Goal: Contribute content

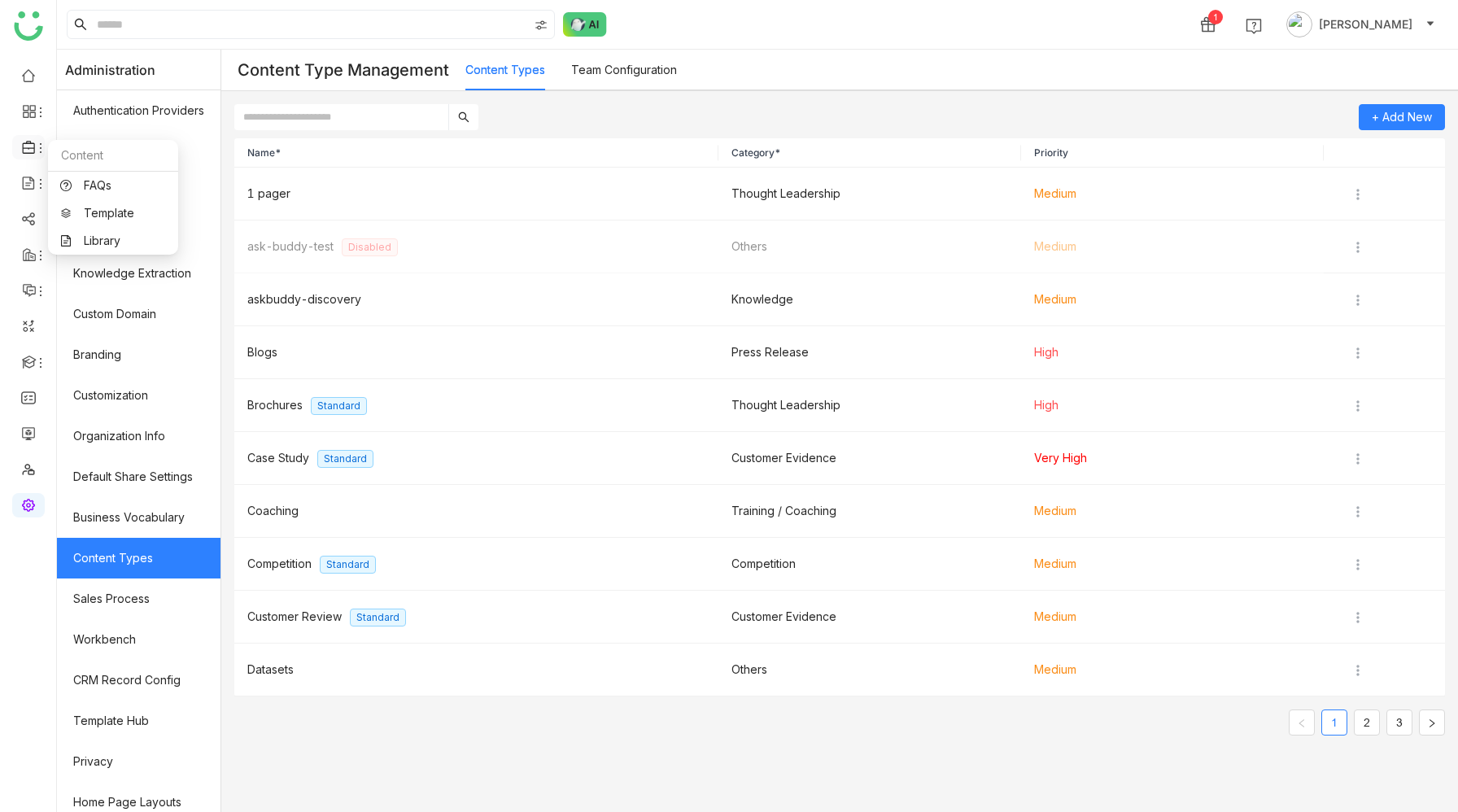
click at [26, 147] on span at bounding box center [27, 147] width 8 height 0
click at [111, 236] on link "Library" at bounding box center [113, 240] width 106 height 12
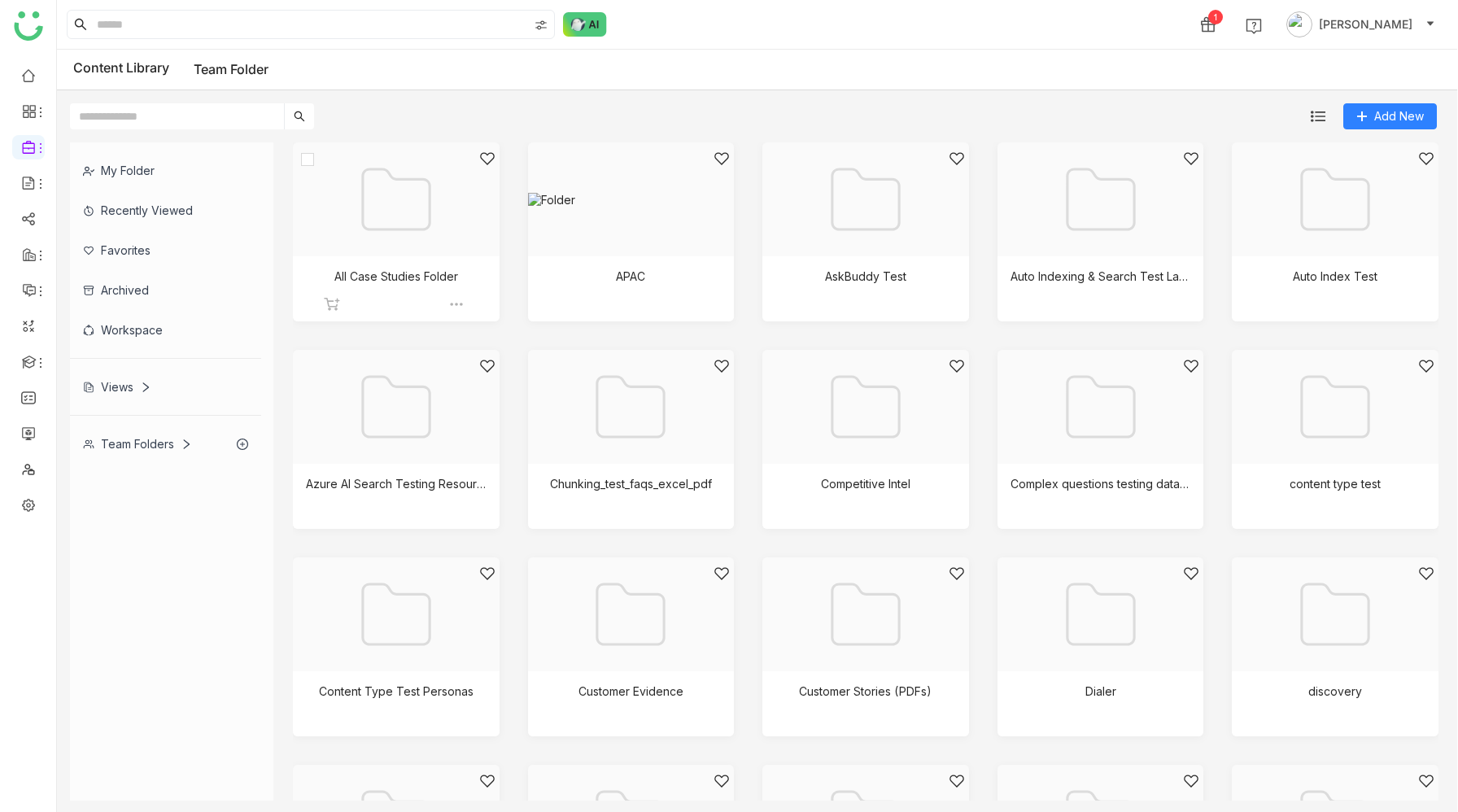
click at [402, 204] on div at bounding box center [390, 220] width 179 height 138
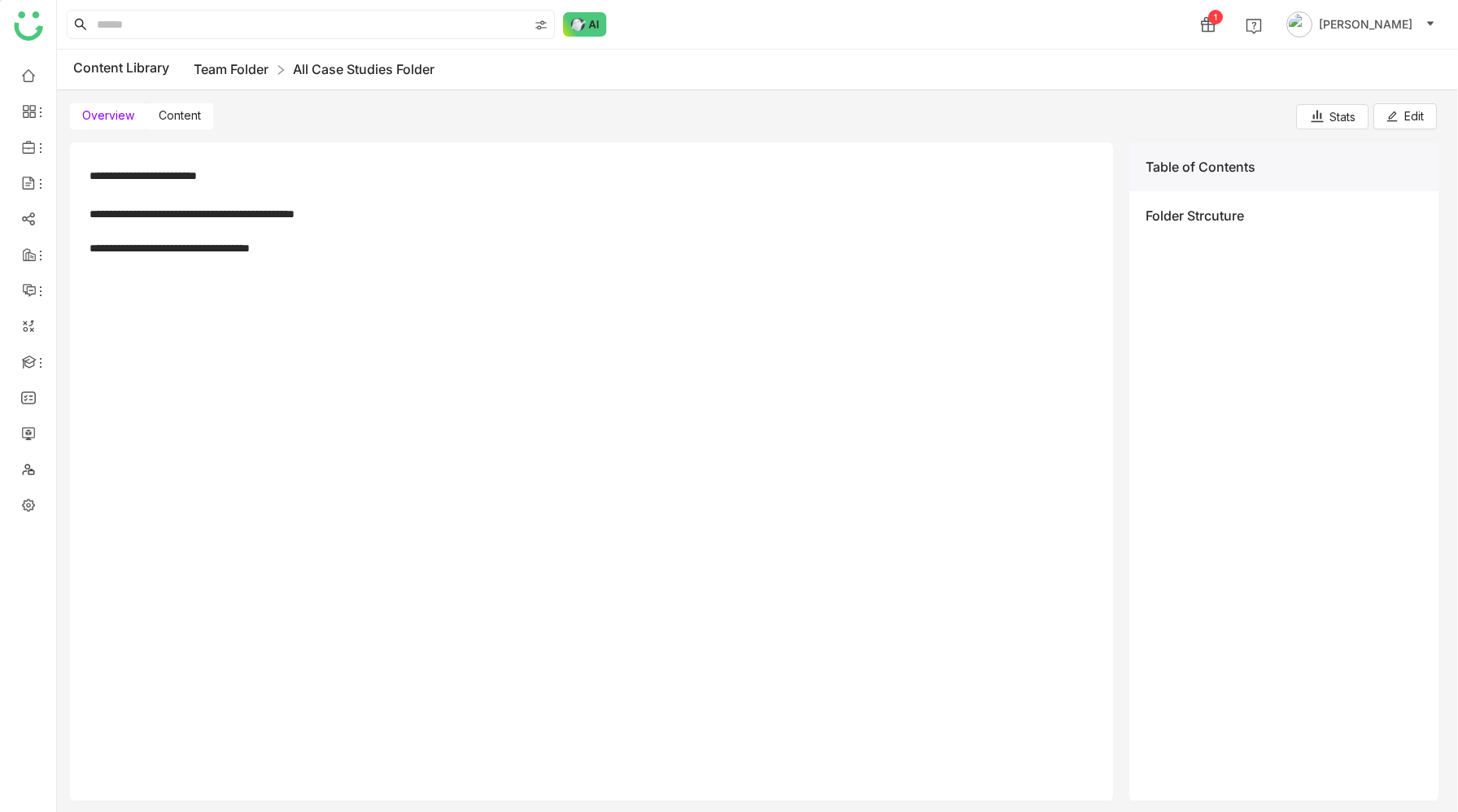
click at [229, 68] on link "Team Folder" at bounding box center [231, 69] width 75 height 16
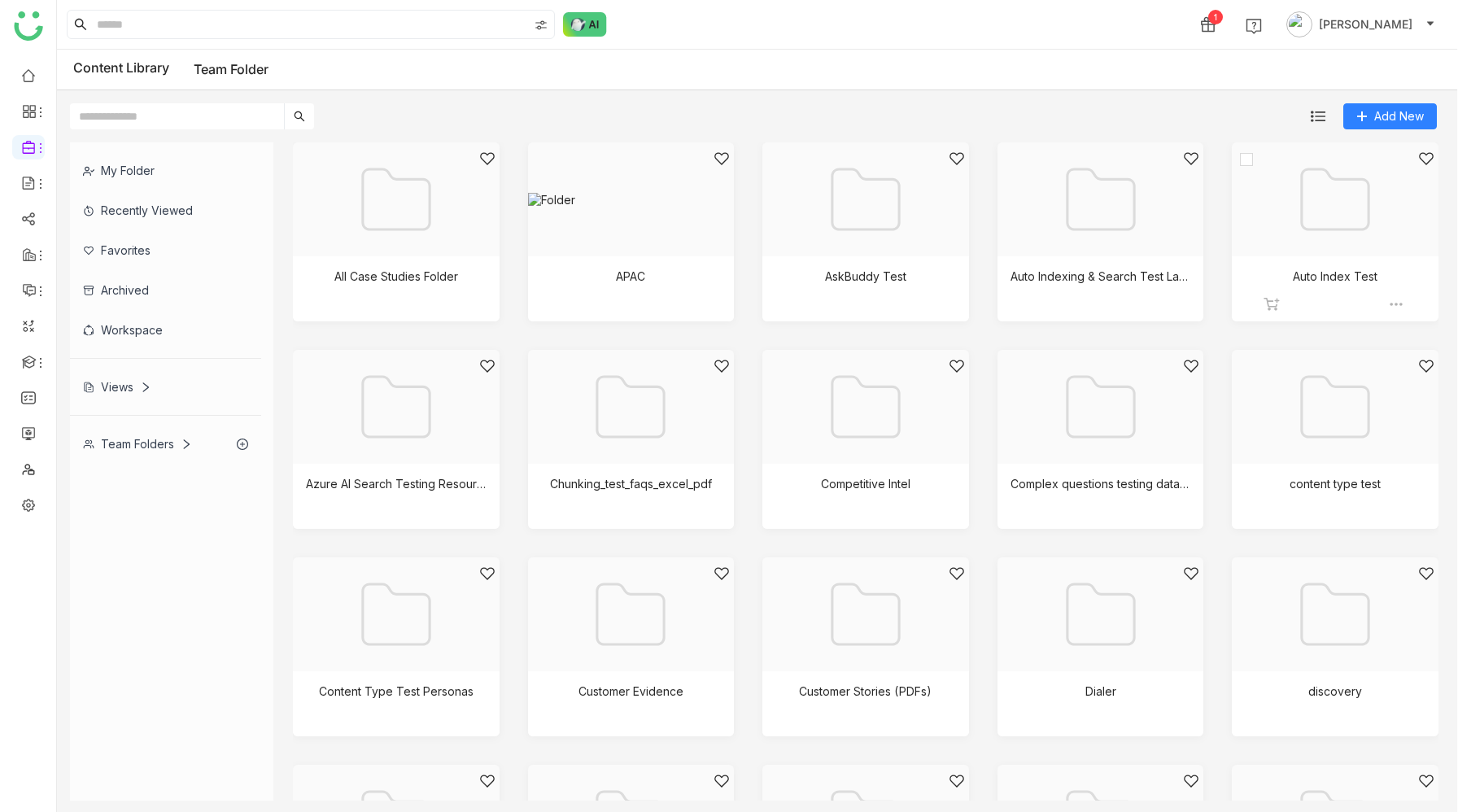
click at [1324, 216] on div at bounding box center [1329, 220] width 179 height 138
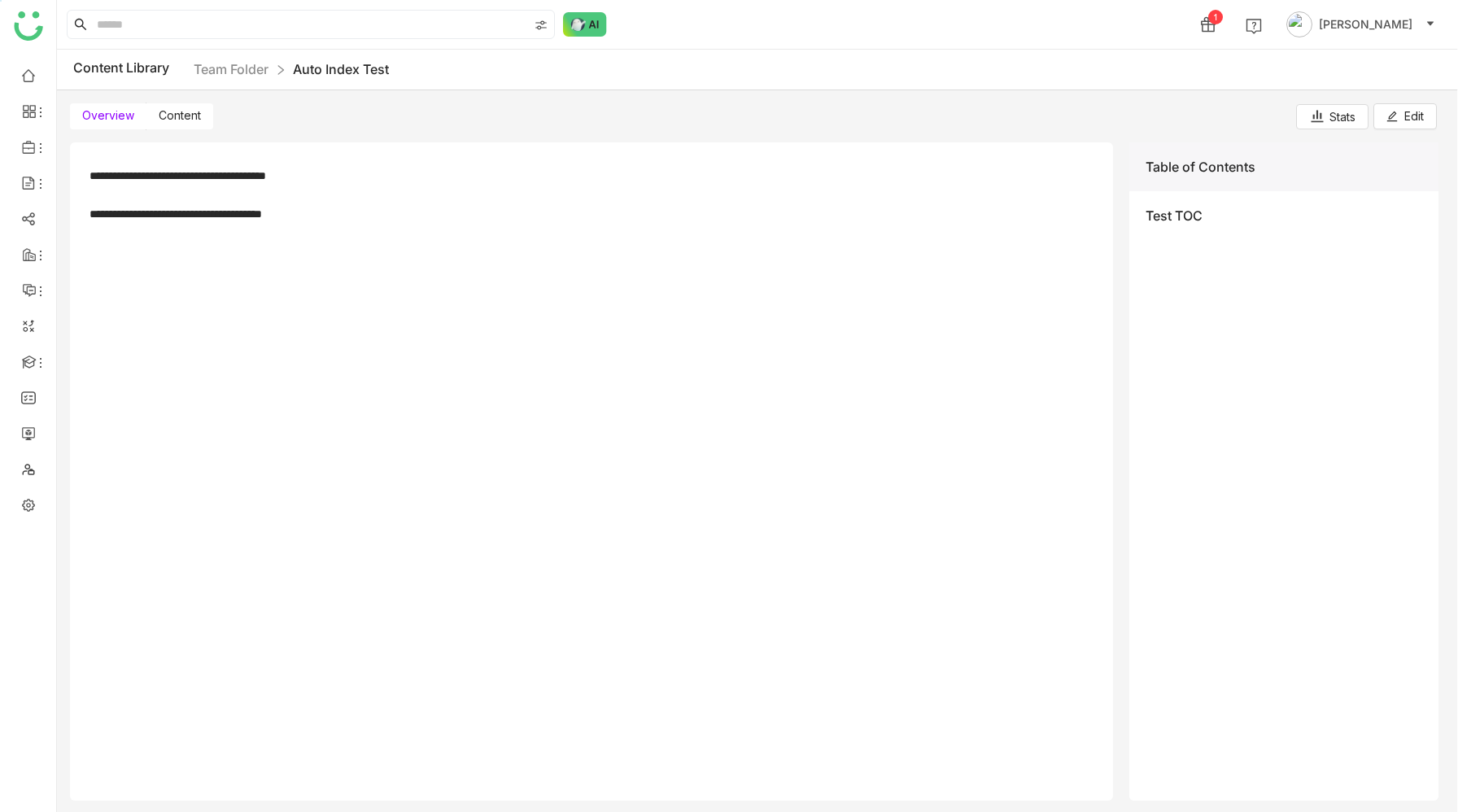
click at [399, 204] on div "**********" at bounding box center [592, 192] width 1004 height 61
click at [187, 128] on label "Content" at bounding box center [180, 116] width 66 height 26
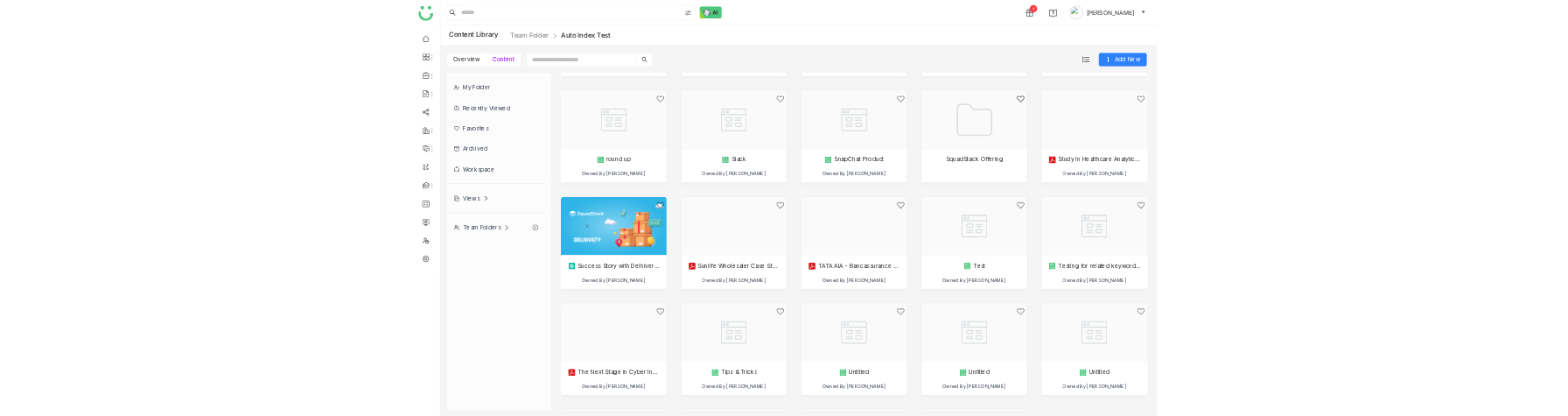
scroll to position [3526, 0]
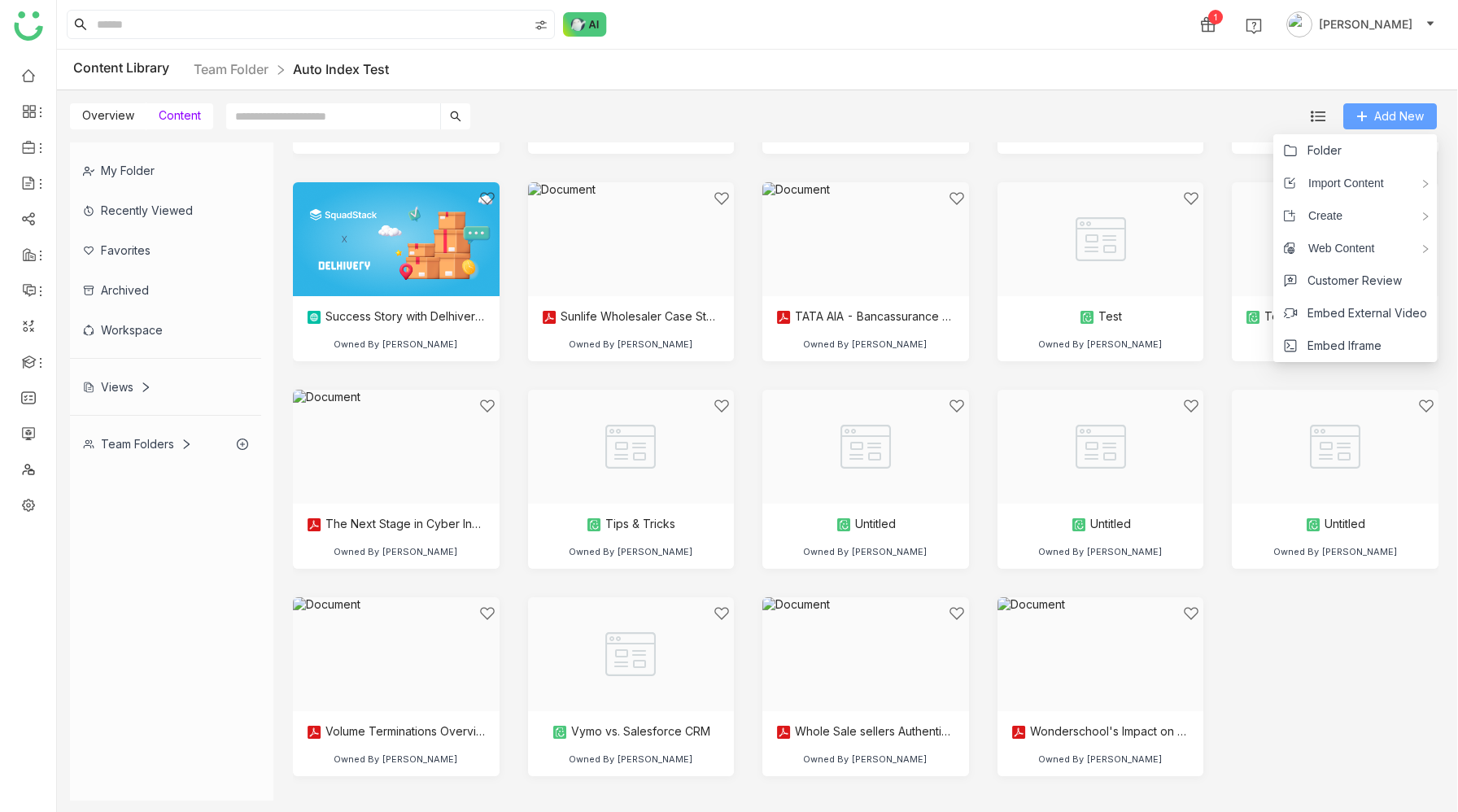
click at [1366, 110] on icon at bounding box center [1362, 116] width 12 height 12
click at [1199, 219] on li "Page" at bounding box center [1199, 215] width 143 height 32
click at [1212, 221] on li "Page" at bounding box center [1199, 215] width 143 height 32
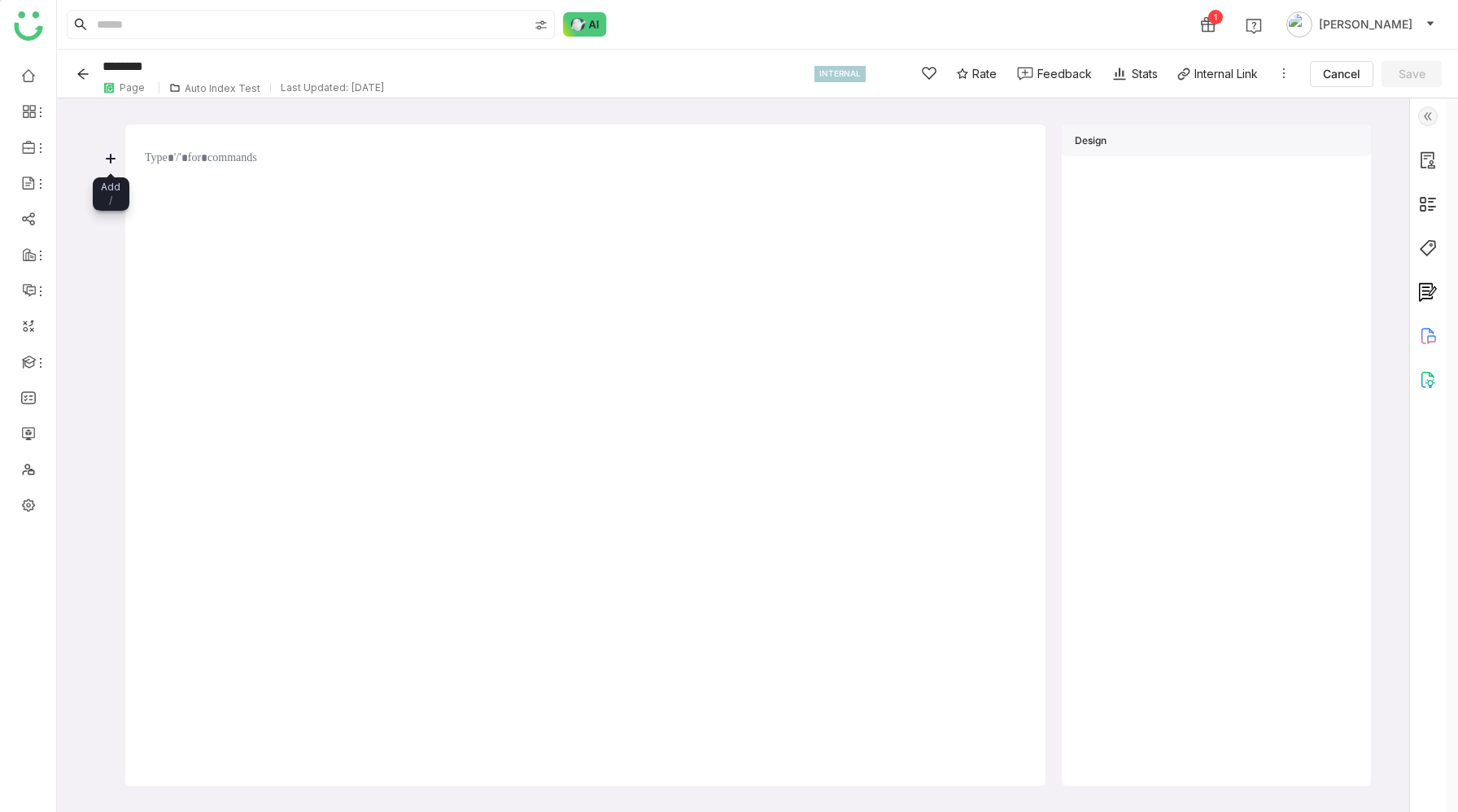
click at [110, 161] on icon at bounding box center [110, 158] width 8 height 8
click at [233, 363] on div "Documents" at bounding box center [222, 370] width 216 height 26
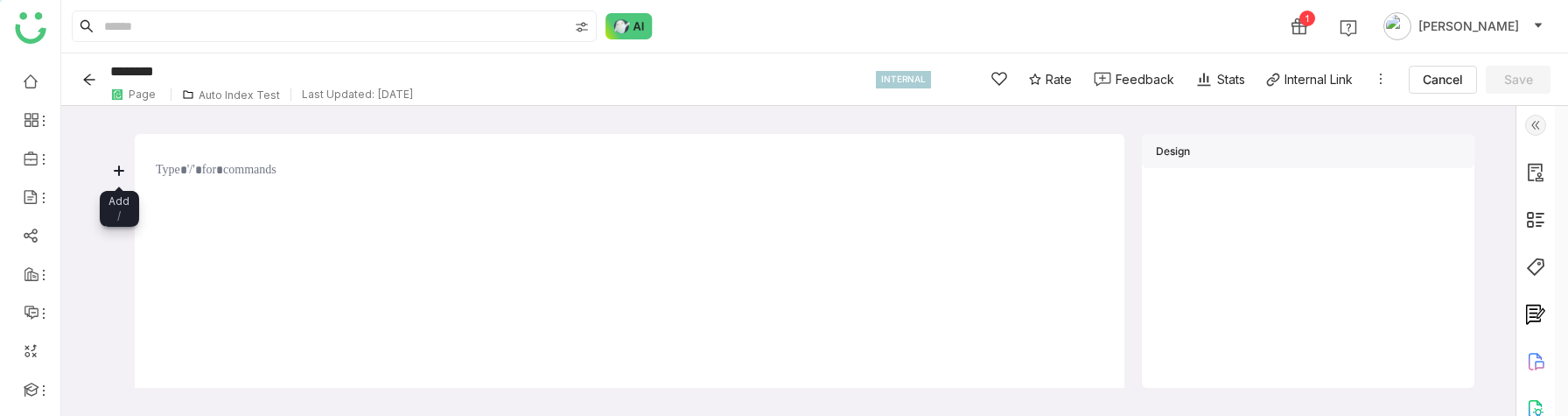
click at [119, 169] on icon at bounding box center [119, 170] width 9 height 9
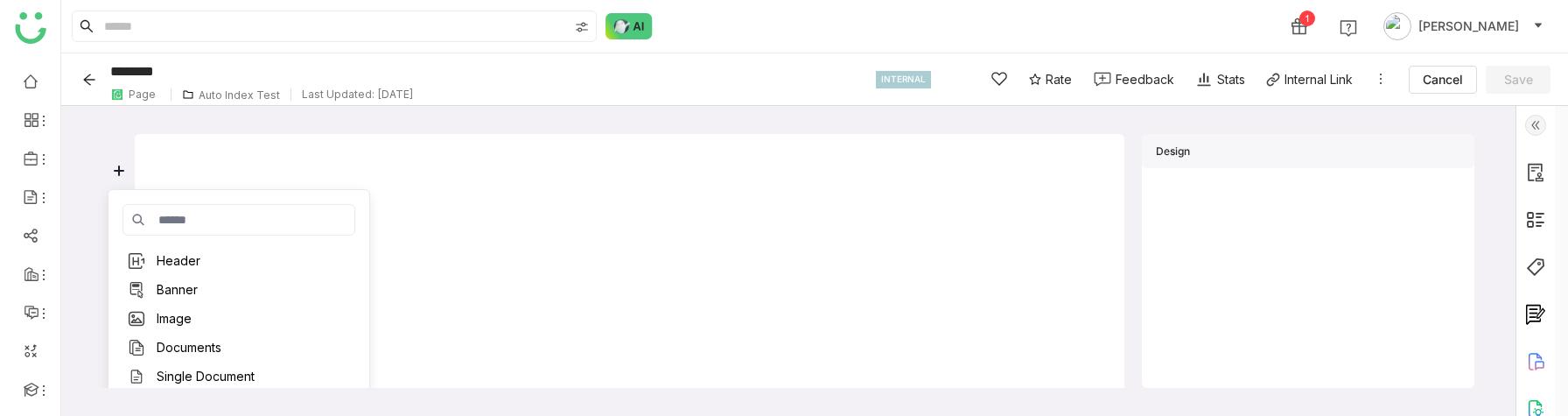
scroll to position [52, 0]
click at [187, 350] on div "Documents" at bounding box center [188, 346] width 65 height 17
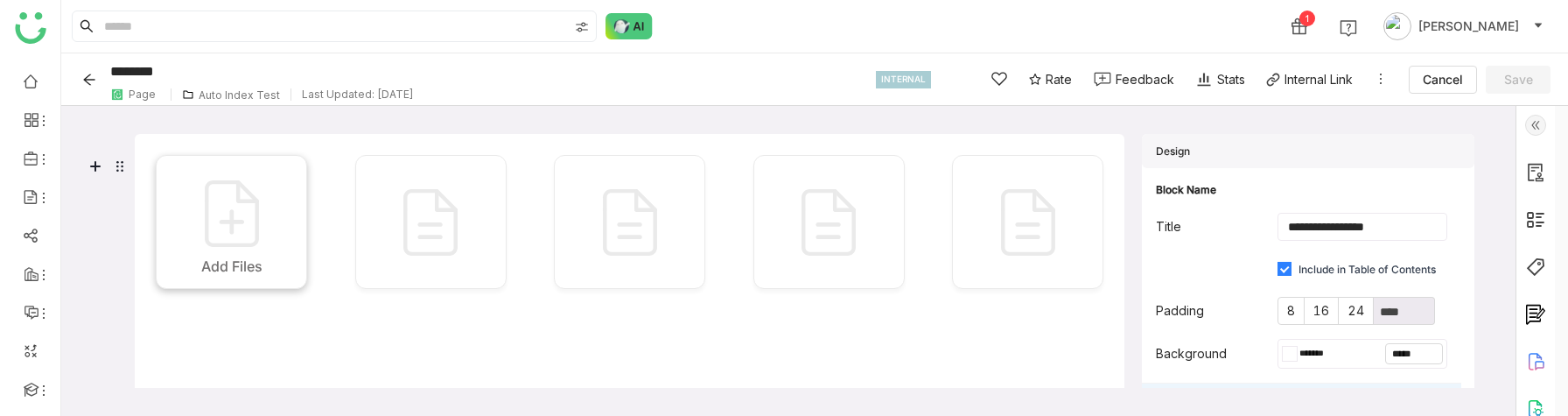
click at [238, 224] on img at bounding box center [232, 213] width 88 height 88
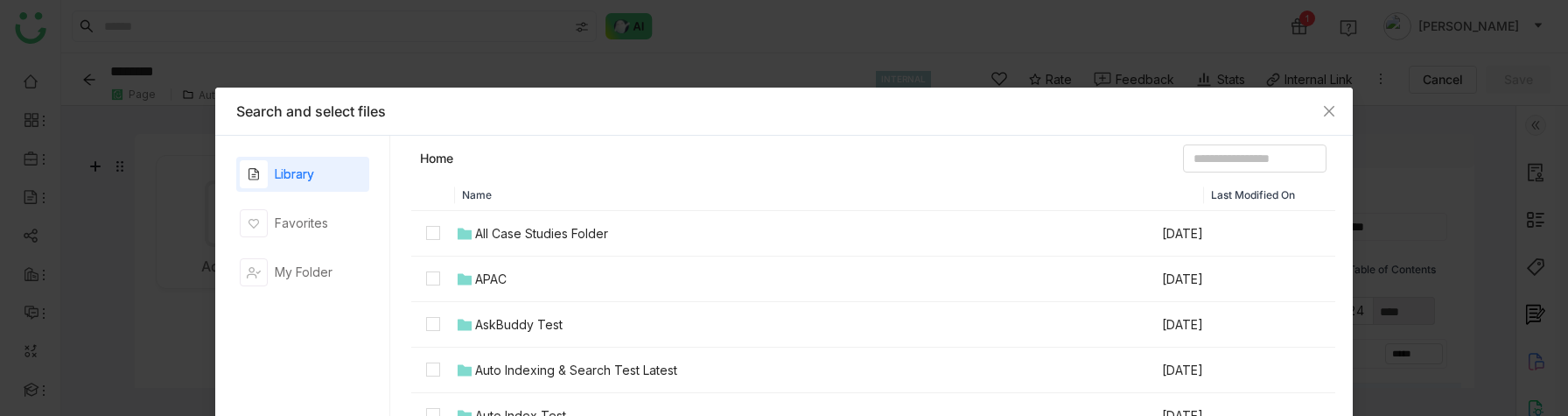
click at [543, 236] on div "All Case Studies Folder" at bounding box center [542, 234] width 133 height 19
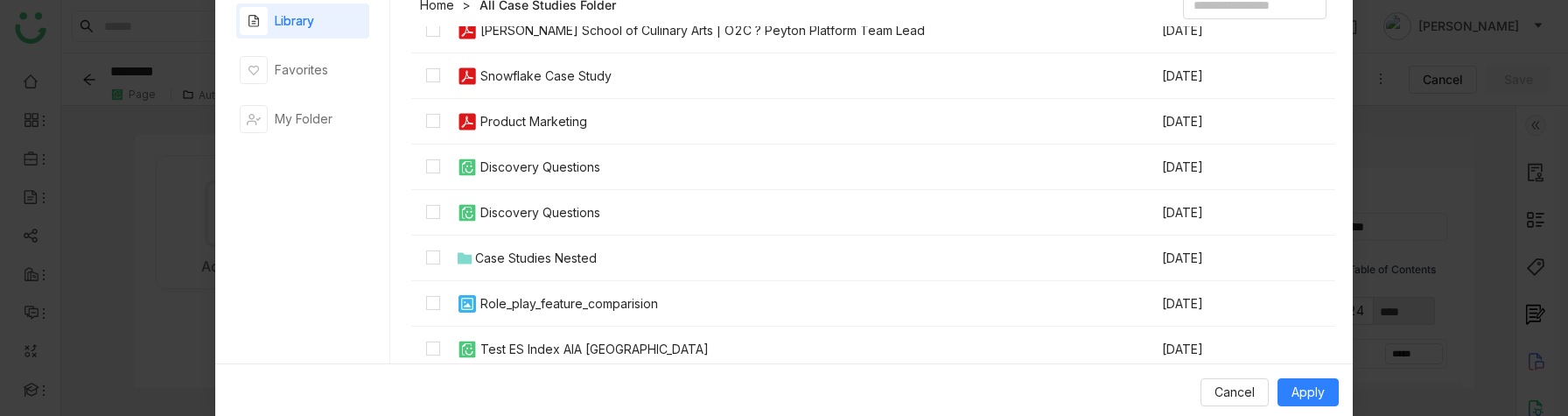
scroll to position [179, 0]
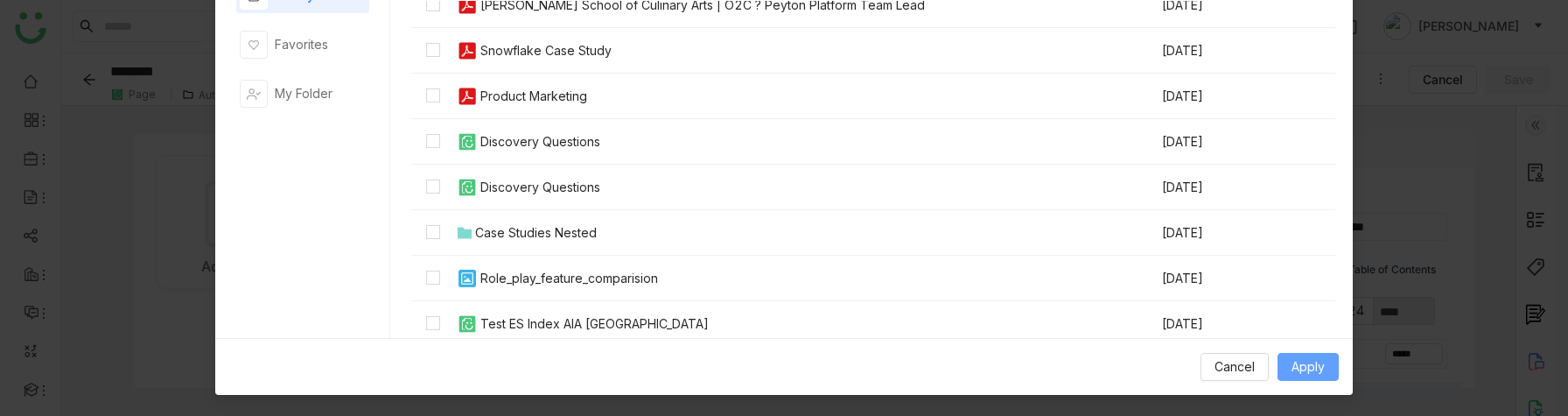
click at [1313, 366] on span "Apply" at bounding box center [1308, 367] width 33 height 19
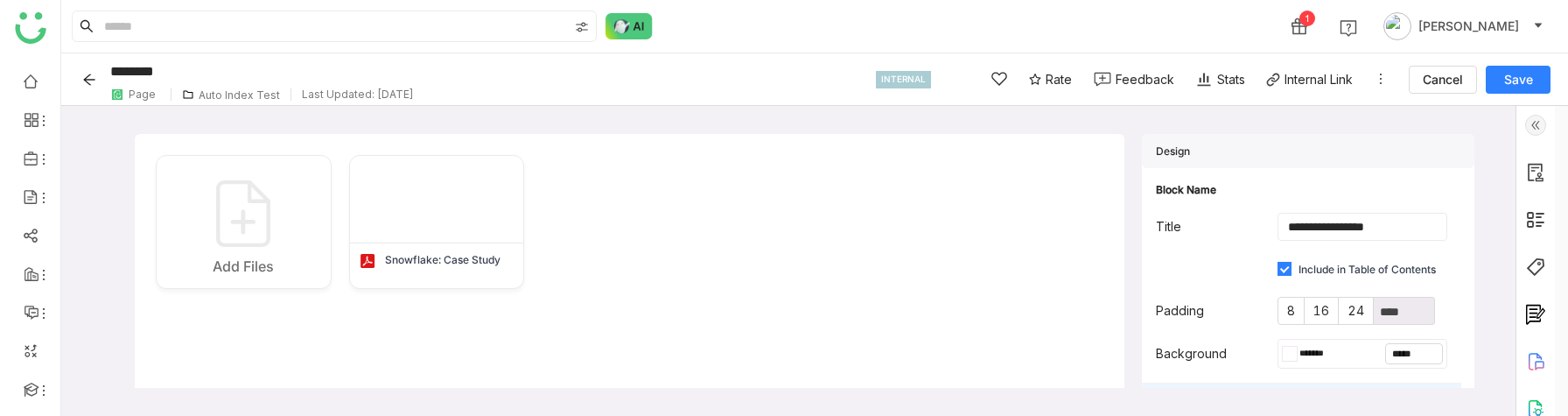
scroll to position [0, 0]
click at [1518, 71] on span "Save" at bounding box center [1519, 79] width 29 height 17
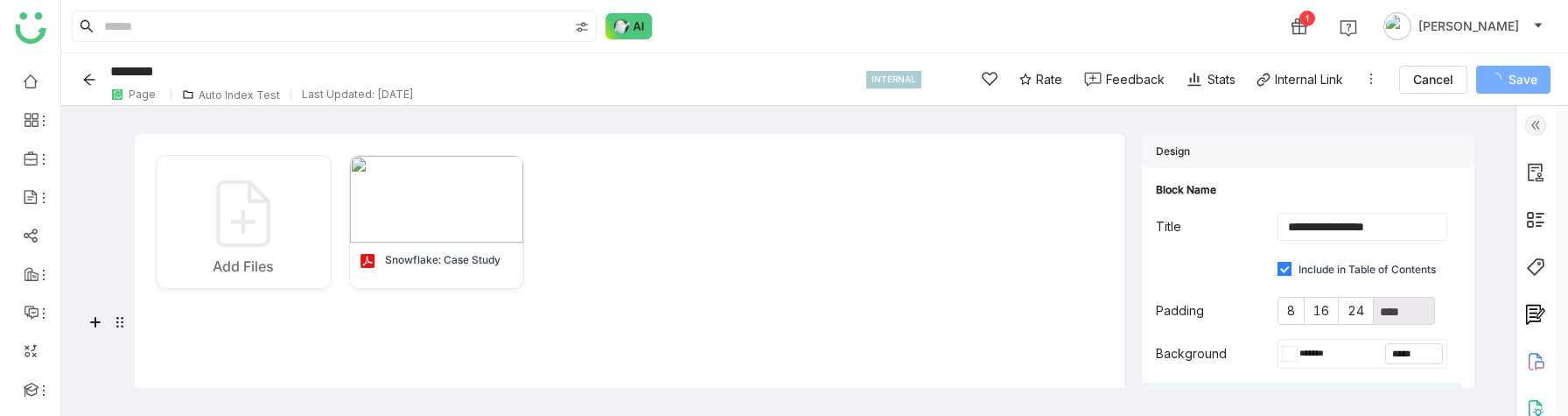
type input "********"
